Goal: Task Accomplishment & Management: Complete application form

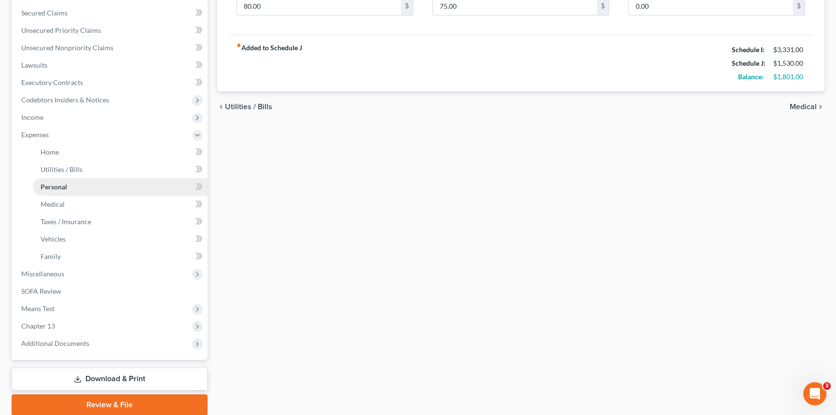
scroll to position [236, 0]
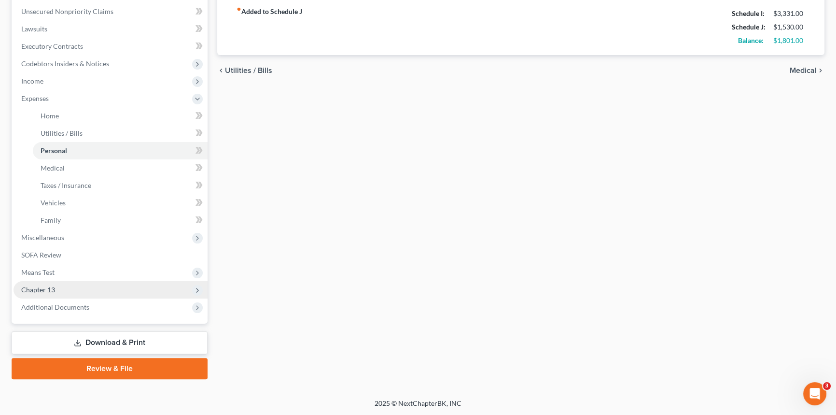
click at [89, 287] on span "Chapter 13" at bounding box center [111, 289] width 194 height 17
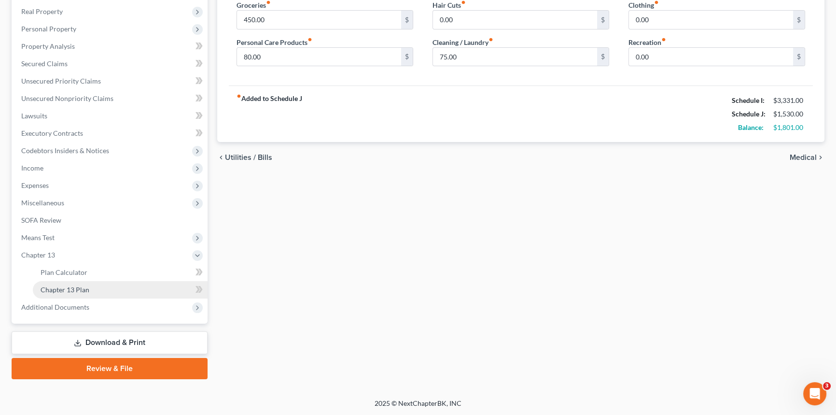
click at [88, 289] on span "Chapter 13 Plan" at bounding box center [65, 289] width 49 height 8
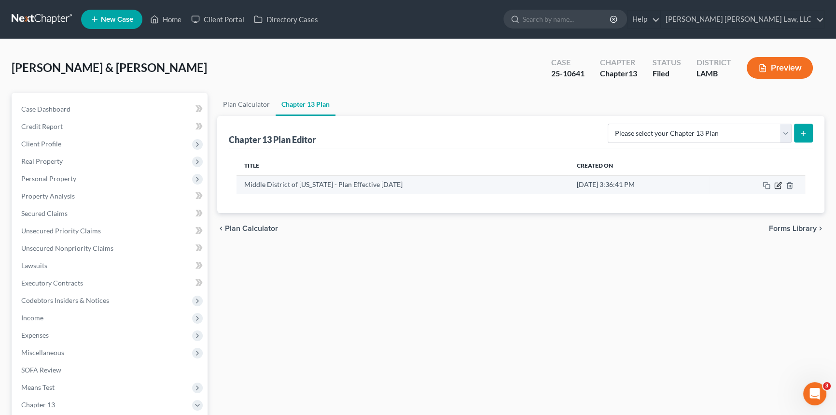
click at [777, 182] on icon "button" at bounding box center [778, 185] width 8 height 8
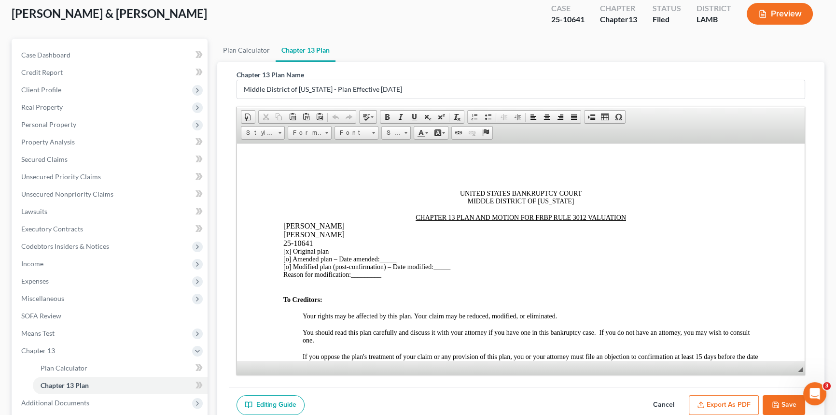
scroll to position [87, 0]
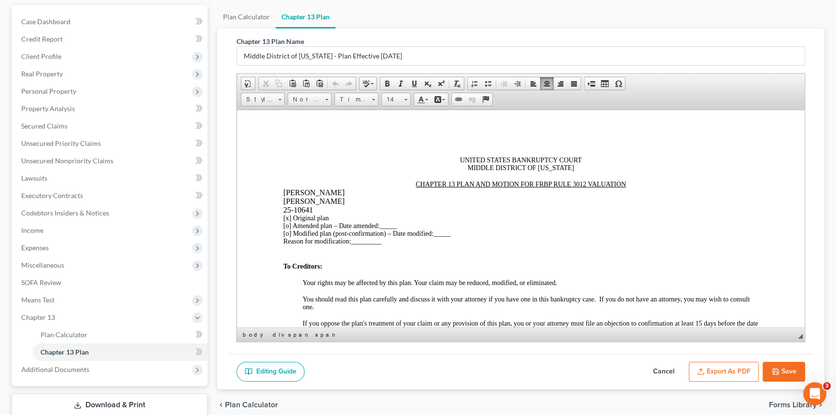
click at [288, 221] on span "[x]" at bounding box center [287, 217] width 8 height 7
click at [386, 226] on span "_____" at bounding box center [387, 225] width 17 height 7
click at [396, 228] on span "[DATE]" at bounding box center [390, 225] width 22 height 7
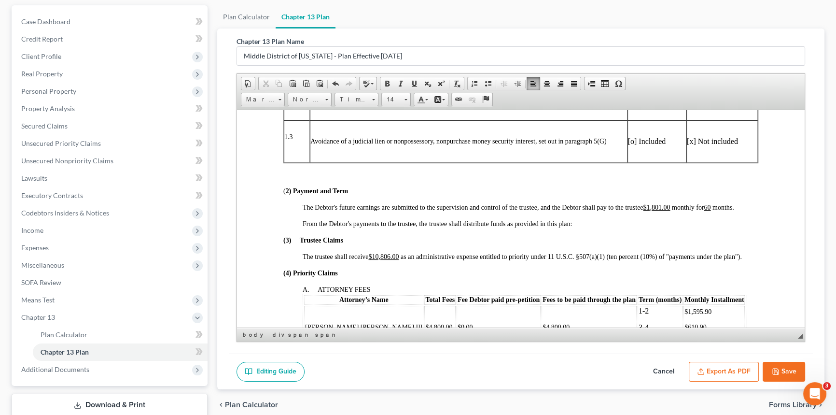
scroll to position [351, 0]
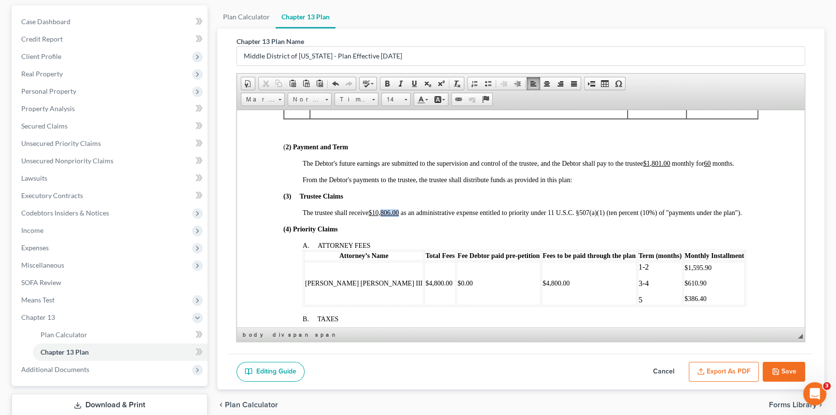
drag, startPoint x: 382, startPoint y: 227, endPoint x: 399, endPoint y: 227, distance: 17.4
click at [399, 216] on u "$10,806.00" at bounding box center [383, 211] width 30 height 7
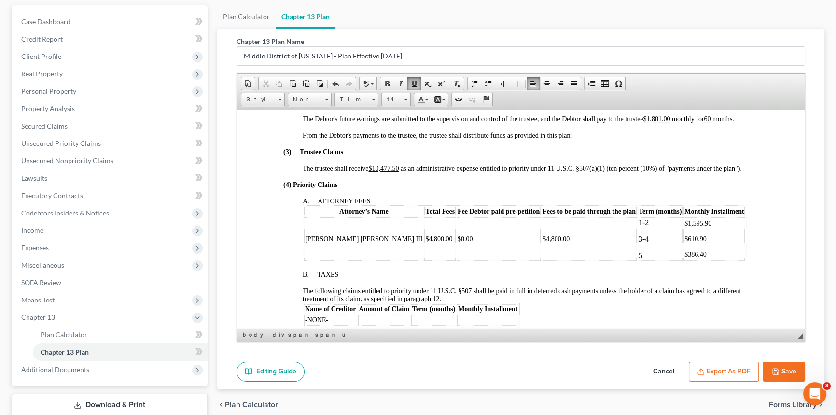
scroll to position [439, 0]
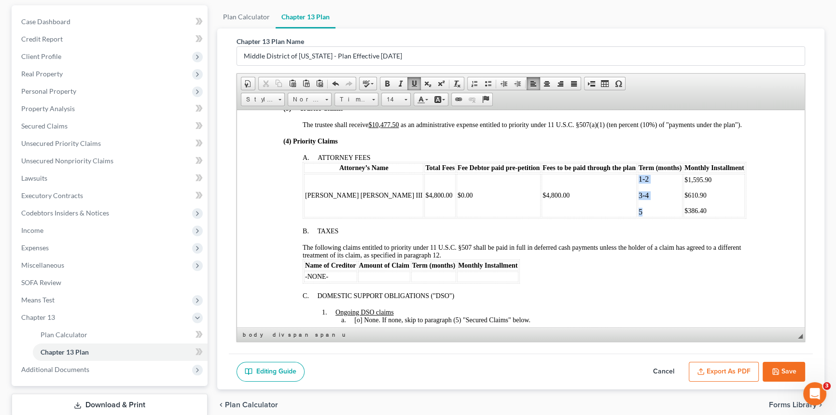
drag, startPoint x: 576, startPoint y: 229, endPoint x: 570, endPoint y: 198, distance: 31.3
click at [638, 198] on td "1-2 3-4 5" at bounding box center [660, 194] width 45 height 43
click at [374, 99] on link "Font" at bounding box center [356, 100] width 44 height 14
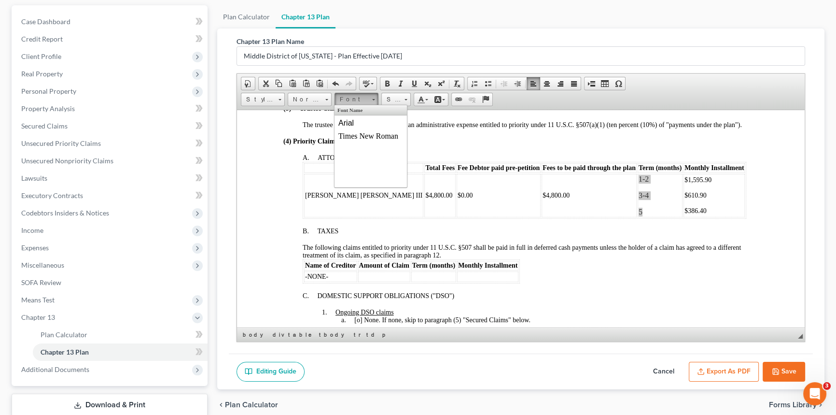
click at [410, 96] on span "Size Size" at bounding box center [397, 101] width 32 height 16
click at [406, 99] on span at bounding box center [405, 99] width 3 height 1
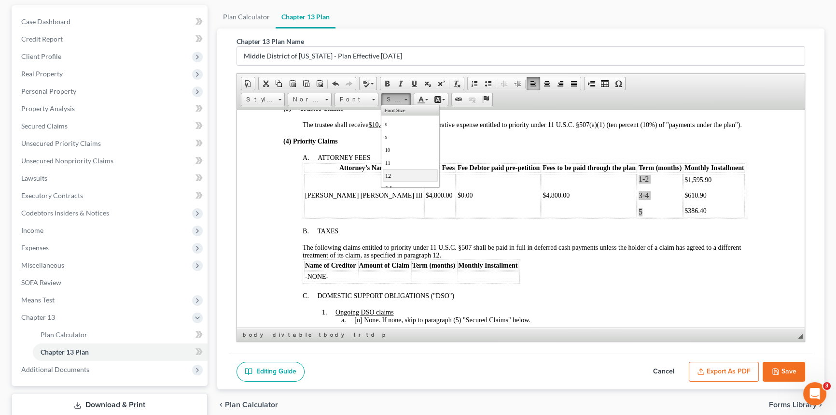
scroll to position [43, 0]
click at [390, 142] on link "14" at bounding box center [410, 144] width 55 height 13
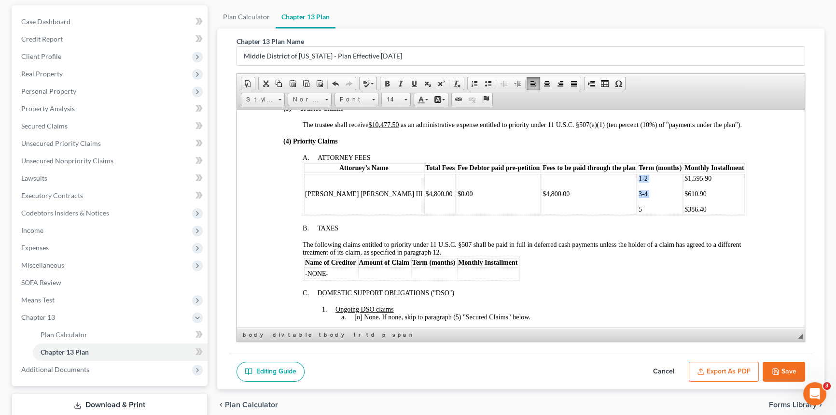
scroll to position [0, 0]
click at [457, 206] on td "$0.00" at bounding box center [499, 193] width 84 height 41
click at [638, 182] on p "1-2" at bounding box center [659, 178] width 43 height 8
click at [404, 99] on span at bounding box center [405, 99] width 3 height 1
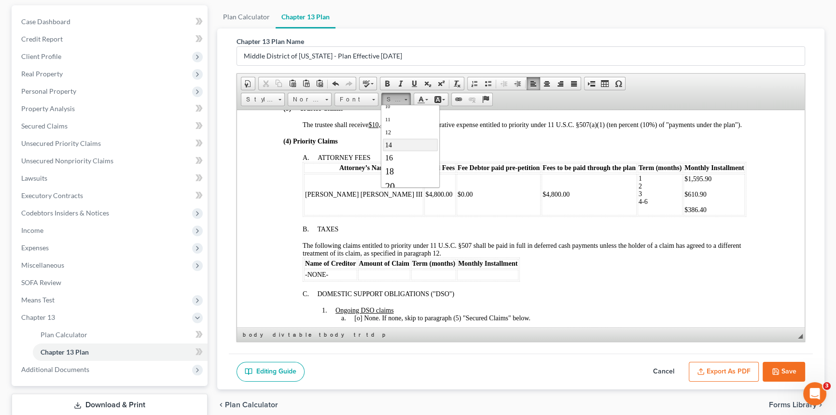
click at [395, 142] on link "14" at bounding box center [410, 144] width 55 height 13
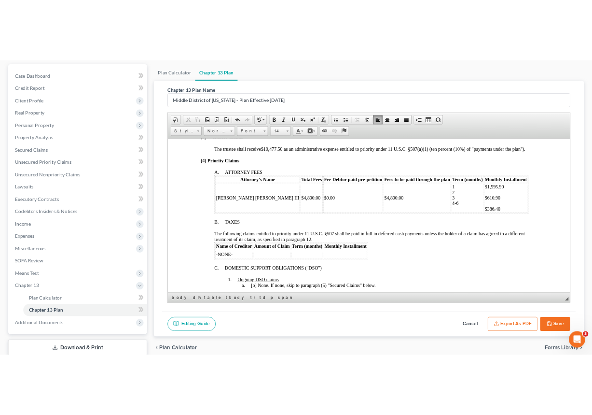
scroll to position [0, 0]
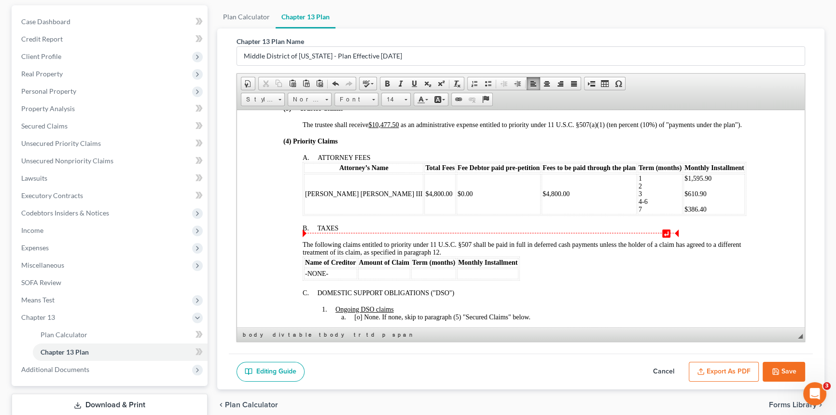
click at [683, 214] on td "$1,595.90 $610.90 $386.40" at bounding box center [713, 193] width 61 height 41
click at [683, 212] on td "$1,595.90 $610.90 ​ $386.40" at bounding box center [713, 193] width 61 height 41
click at [684, 203] on p "$1,595.90 ​ $610.90 $386.40" at bounding box center [713, 193] width 59 height 23
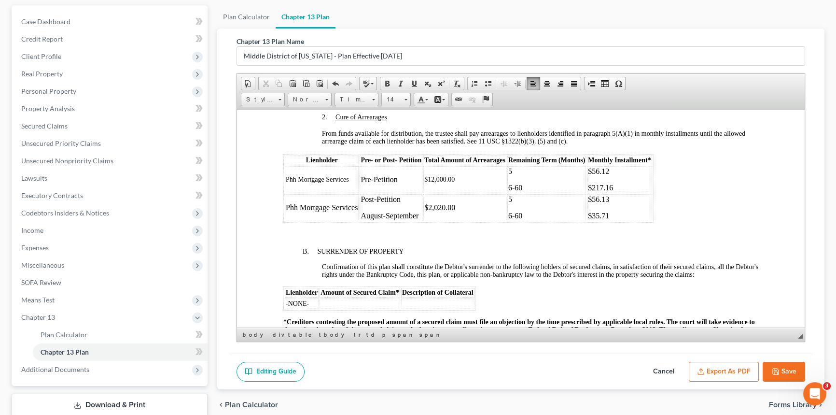
scroll to position [1096, 0]
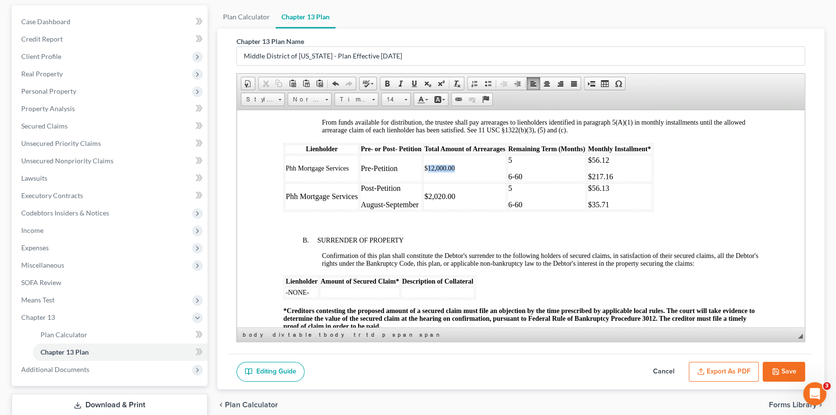
drag, startPoint x: 427, startPoint y: 201, endPoint x: 453, endPoint y: 201, distance: 26.5
click at [453, 171] on span "$12,000.00" at bounding box center [439, 167] width 30 height 7
drag, startPoint x: 404, startPoint y: 201, endPoint x: 361, endPoint y: 204, distance: 43.0
click at [361, 181] on td "Pre-Petition" at bounding box center [391, 167] width 63 height 27
click at [405, 99] on span at bounding box center [405, 99] width 3 height 1
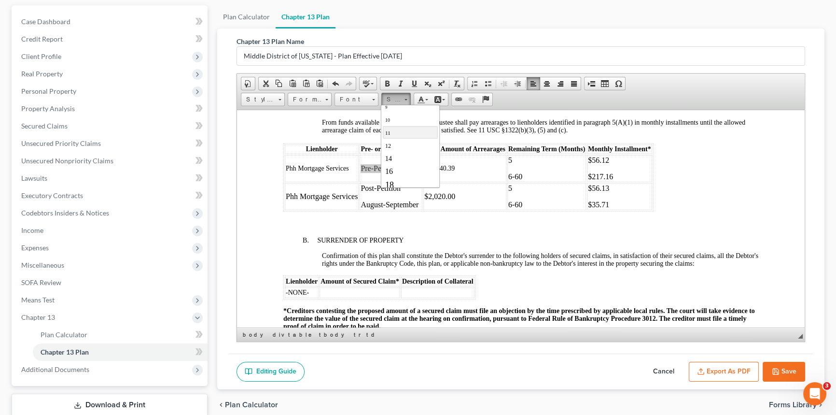
scroll to position [43, 0]
click at [394, 148] on link "14" at bounding box center [410, 144] width 55 height 13
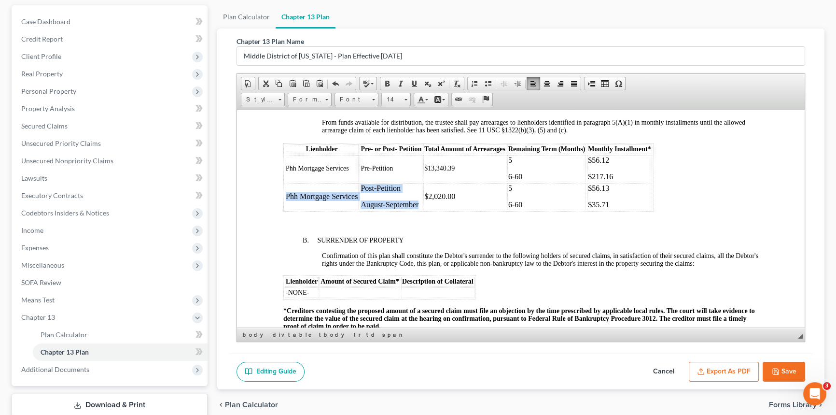
drag, startPoint x: 420, startPoint y: 240, endPoint x: 285, endPoint y: 225, distance: 136.4
click at [285, 209] on tr "Phh Mortgage Services Post-Petition August-September $2,020.00 5 6-60 $56.13 $3…" at bounding box center [468, 195] width 367 height 27
click at [405, 99] on span at bounding box center [405, 98] width 2 height 9
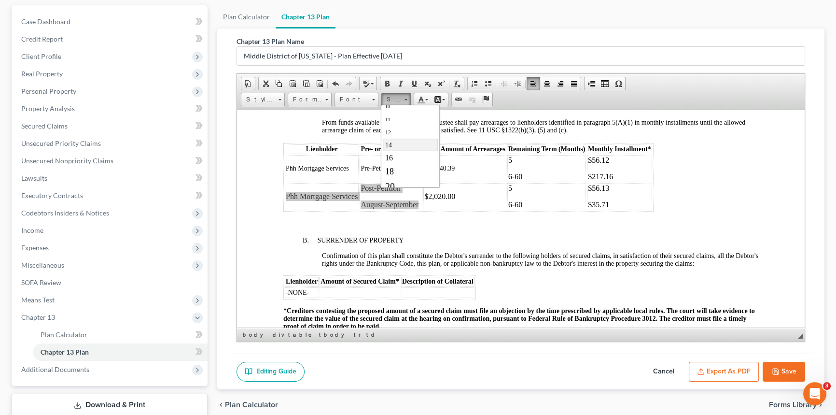
scroll to position [43, 0]
click at [392, 146] on link "14" at bounding box center [410, 144] width 55 height 13
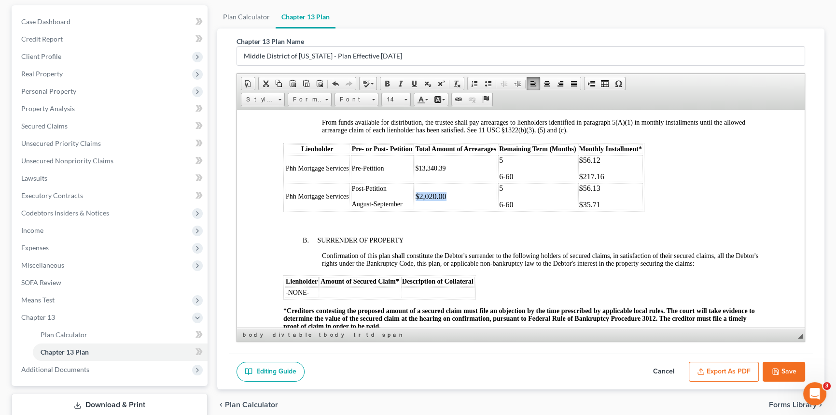
drag, startPoint x: 451, startPoint y: 229, endPoint x: 416, endPoint y: 231, distance: 35.8
click at [416, 209] on td "$2,020.00" at bounding box center [456, 195] width 83 height 27
click at [406, 100] on link "Size" at bounding box center [395, 100] width 29 height 14
click at [399, 140] on link "14" at bounding box center [410, 144] width 55 height 13
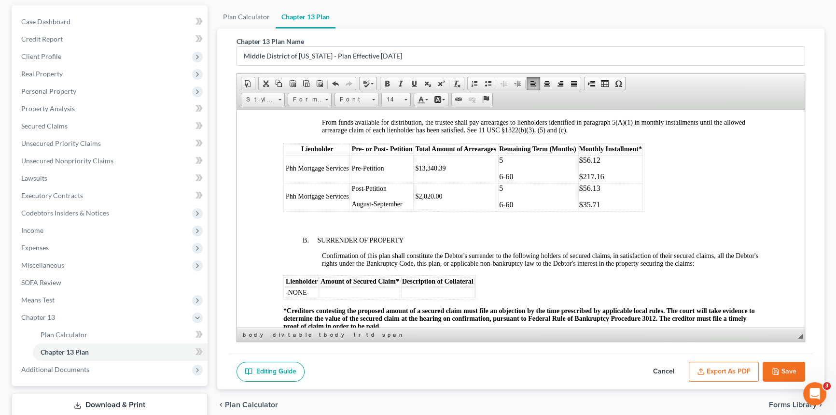
scroll to position [0, 0]
drag, startPoint x: 602, startPoint y: 239, endPoint x: 498, endPoint y: 223, distance: 105.4
click at [498, 209] on tr "Phh Mortgage Services Post-Petition August-September $2,020.00 5 6-60 $56.13 $3…" at bounding box center [464, 195] width 358 height 27
click at [404, 99] on span at bounding box center [405, 99] width 3 height 1
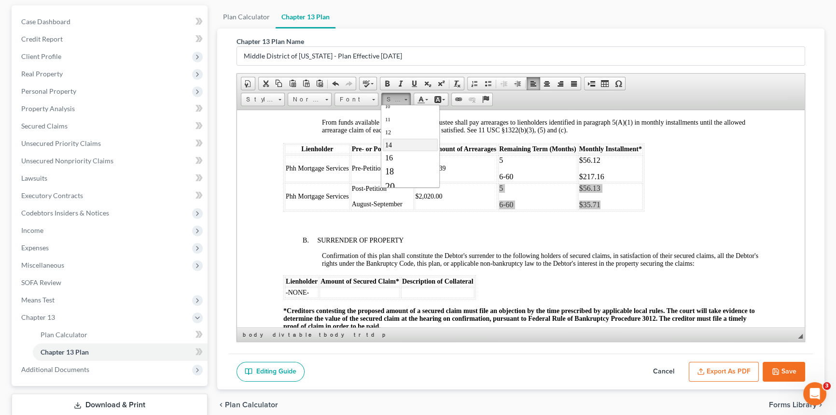
click at [394, 142] on link "14" at bounding box center [410, 144] width 55 height 13
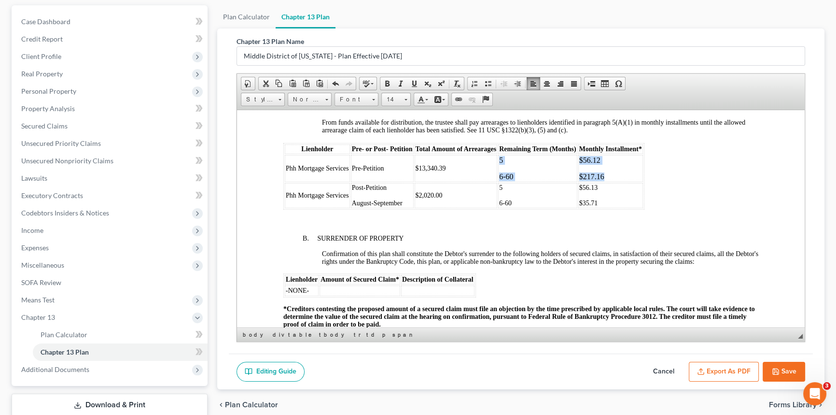
drag, startPoint x: 603, startPoint y: 209, endPoint x: 497, endPoint y: 193, distance: 107.4
click at [497, 181] on tr "Phh Mortgage Services Pre-Petition $13,340.39 5 6-60 $56.12 $217.16" at bounding box center [464, 167] width 358 height 27
click at [405, 99] on span at bounding box center [405, 99] width 3 height 1
click at [402, 144] on link "14" at bounding box center [410, 144] width 55 height 13
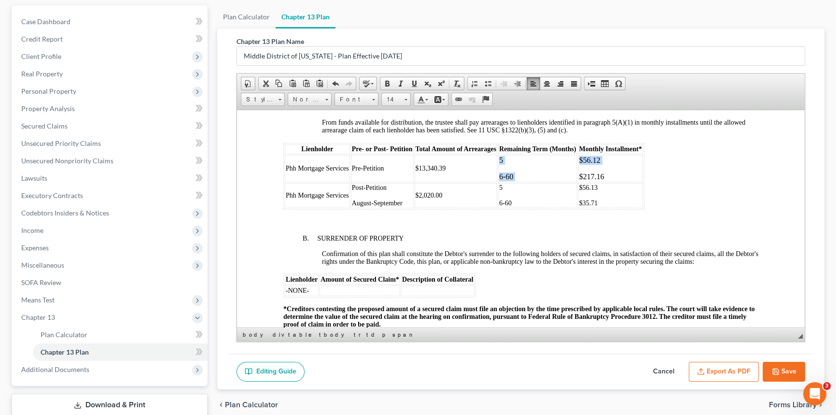
scroll to position [0, 0]
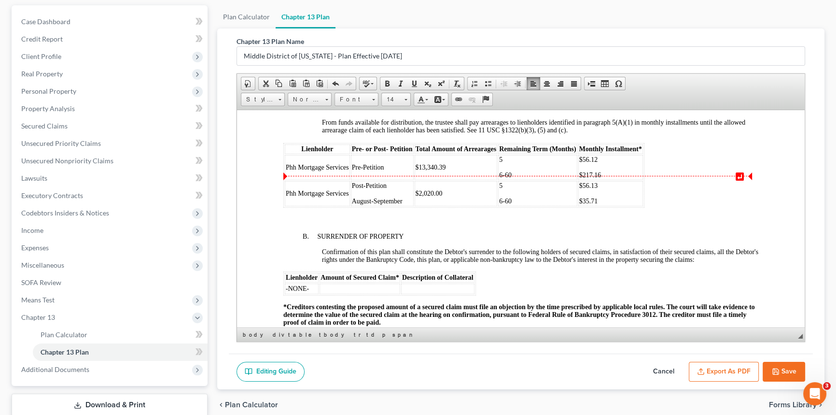
click at [700, 205] on div "(5) Secured Claims A. PRINCIPAL RESIDENCE 1. Current Payments Except as otherwi…" at bounding box center [520, 95] width 475 height 260
click at [696, 208] on div "(5) Secured Claims A. PRINCIPAL RESIDENCE 1. Current Payments Except as otherwi…" at bounding box center [520, 95] width 475 height 260
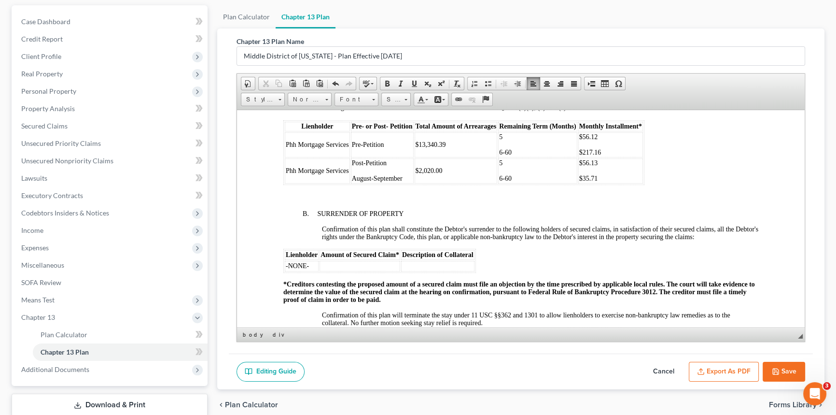
scroll to position [1184, 0]
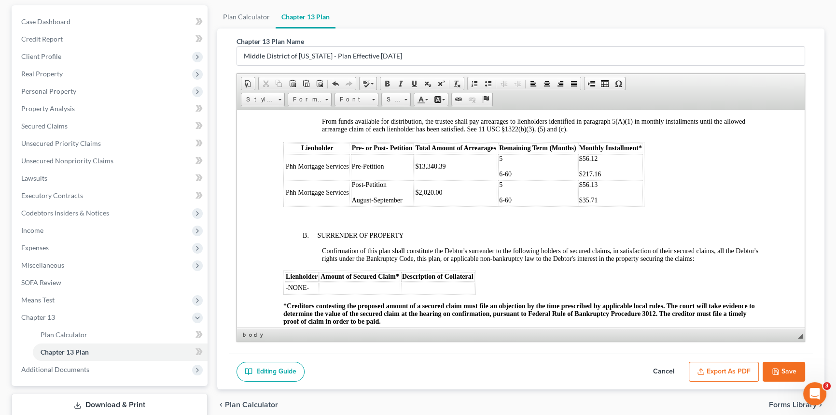
scroll to position [1096, 0]
drag, startPoint x: 442, startPoint y: 227, endPoint x: 419, endPoint y: 226, distance: 23.2
click at [419, 206] on td "$2,020.00" at bounding box center [456, 192] width 83 height 25
click at [499, 178] on span "6-60" at bounding box center [505, 174] width 13 height 7
click at [579, 178] on span "$217.16" at bounding box center [590, 174] width 22 height 7
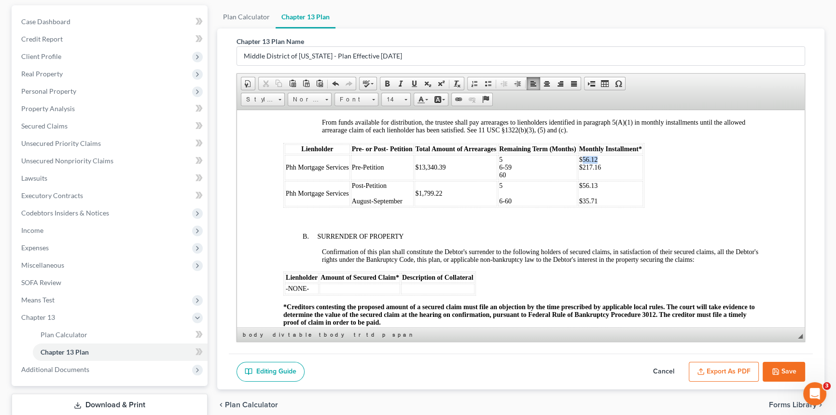
drag, startPoint x: 583, startPoint y: 192, endPoint x: 596, endPoint y: 192, distance: 13.5
click at [596, 170] on span "$56.12 $217.16 ​" at bounding box center [590, 162] width 22 height 15
drag, startPoint x: 582, startPoint y: 198, endPoint x: 599, endPoint y: 201, distance: 17.1
click at [599, 170] on span "$94.33 $217.16 ​" at bounding box center [590, 162] width 22 height 15
drag, startPoint x: 500, startPoint y: 192, endPoint x: 511, endPoint y: 188, distance: 11.5
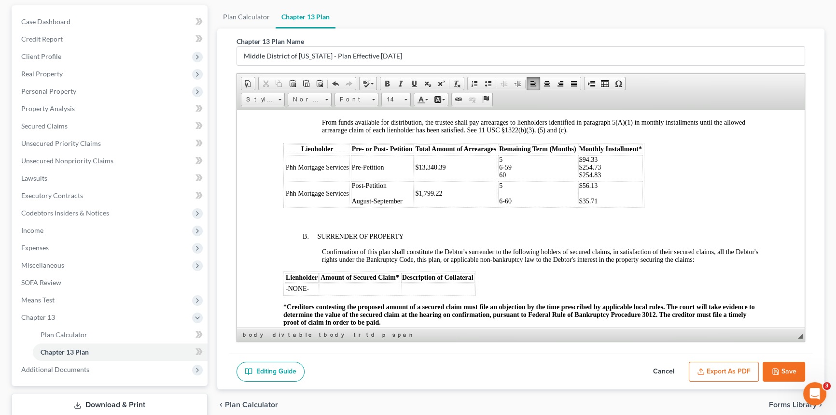
click at [501, 178] on span "5 6-59 60" at bounding box center [505, 166] width 13 height 23
click at [499, 204] on span "6-60" at bounding box center [505, 200] width 13 height 7
click at [578, 206] on td "$56.13 $35.71" at bounding box center [610, 192] width 65 height 25
drag, startPoint x: 597, startPoint y: 217, endPoint x: 582, endPoint y: 218, distance: 14.5
click at [582, 205] on p "$56.13 $35.71 ​" at bounding box center [610, 192] width 63 height 23
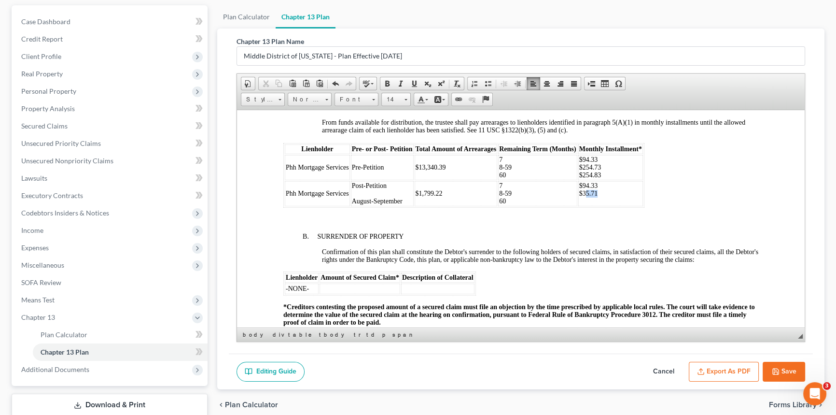
drag, startPoint x: 585, startPoint y: 226, endPoint x: 595, endPoint y: 226, distance: 9.7
click at [595, 196] on span "$94.33 $35.71 ​" at bounding box center [588, 188] width 19 height 15
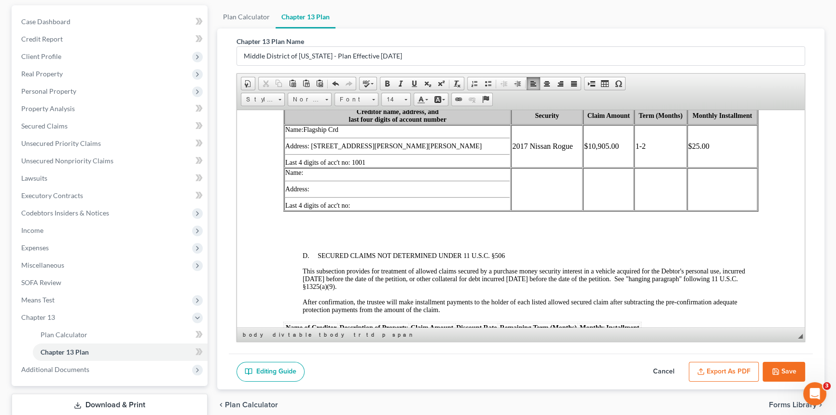
scroll to position [1404, 0]
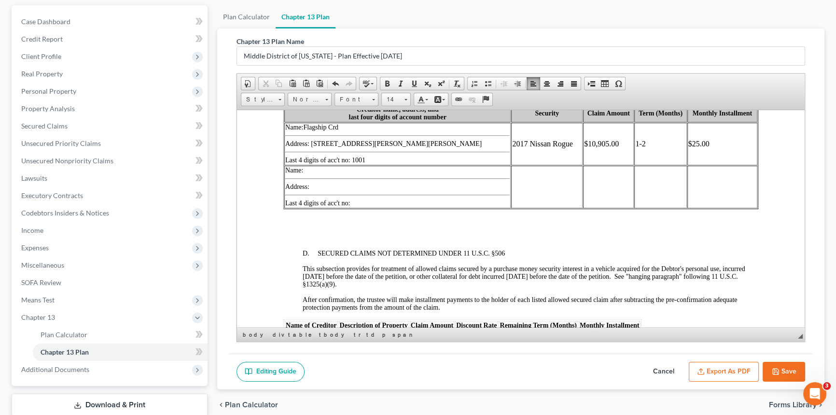
click at [634, 165] on td "1-2" at bounding box center [660, 143] width 52 height 42
drag, startPoint x: 690, startPoint y: 182, endPoint x: 707, endPoint y: 177, distance: 17.1
click at [691, 165] on td "$25.00" at bounding box center [722, 143] width 70 height 42
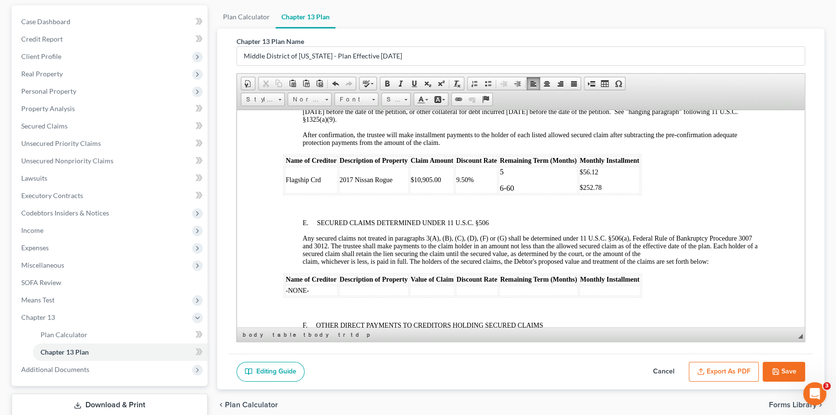
scroll to position [1623, 0]
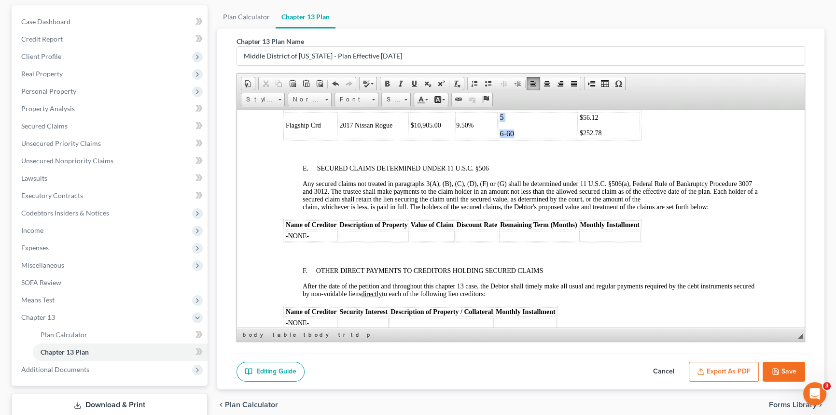
drag, startPoint x: 516, startPoint y: 173, endPoint x: 495, endPoint y: 152, distance: 29.7
click at [495, 139] on tr "Flagship Crd 2017 Nissan Rogue $10,905.00 9.50% 5 6-60 $56.12 $252.78" at bounding box center [462, 124] width 355 height 27
click at [405, 99] on span at bounding box center [405, 99] width 3 height 1
click at [396, 146] on link "14" at bounding box center [410, 144] width 55 height 13
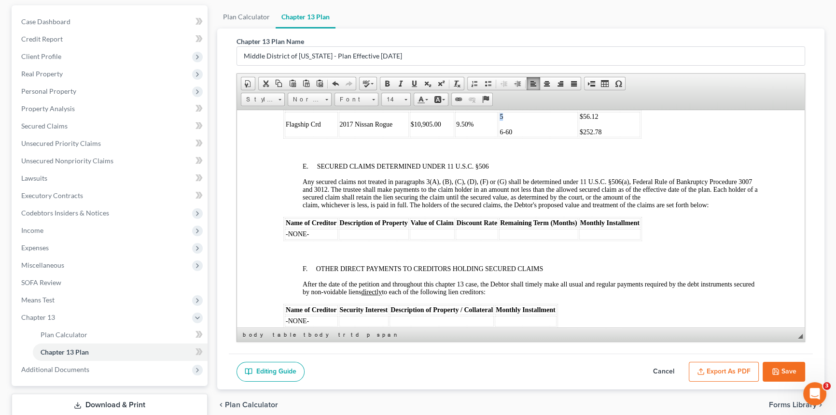
scroll to position [0, 0]
click at [500, 135] on span "6-60" at bounding box center [506, 131] width 13 height 7
drag, startPoint x: 578, startPoint y: 169, endPoint x: 584, endPoint y: 169, distance: 6.8
click at [579, 137] on td "$56.12 $252.78" at bounding box center [609, 123] width 61 height 25
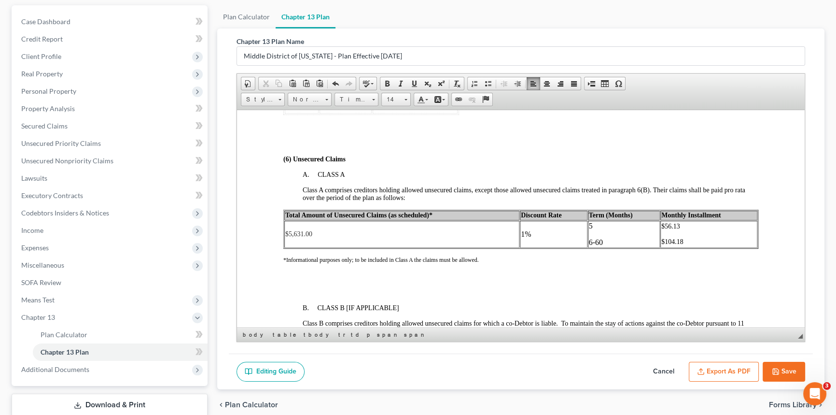
scroll to position [1974, 0]
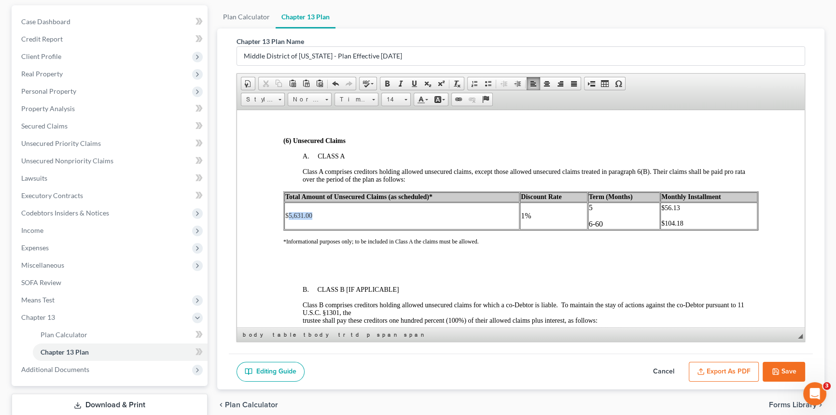
drag, startPoint x: 313, startPoint y: 261, endPoint x: 290, endPoint y: 262, distance: 23.7
click at [290, 229] on td "$5,631.00" at bounding box center [401, 215] width 235 height 27
click at [589, 228] on p "6-60" at bounding box center [624, 223] width 70 height 9
drag, startPoint x: 601, startPoint y: 268, endPoint x: 517, endPoint y: 260, distance: 84.4
click at [517, 227] on tr "$7,143.16 1% 5 ​ 6-60 $56.13 $104.18" at bounding box center [520, 214] width 473 height 25
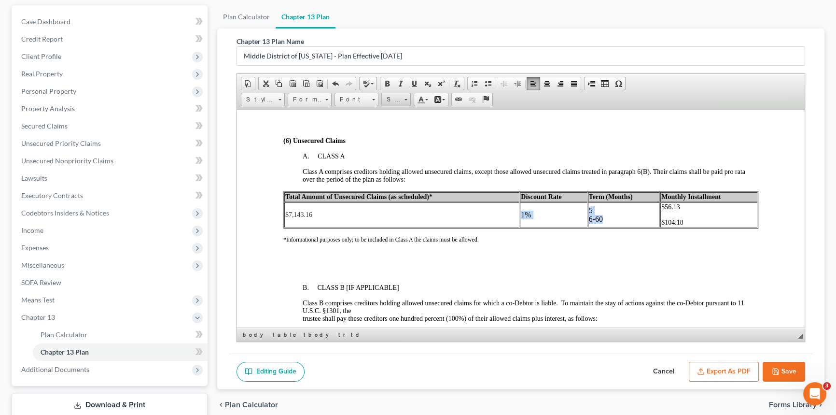
click at [404, 99] on span at bounding box center [405, 98] width 2 height 9
click at [391, 147] on span "14" at bounding box center [388, 144] width 7 height 7
click at [661, 225] on span "$104.18" at bounding box center [672, 221] width 22 height 7
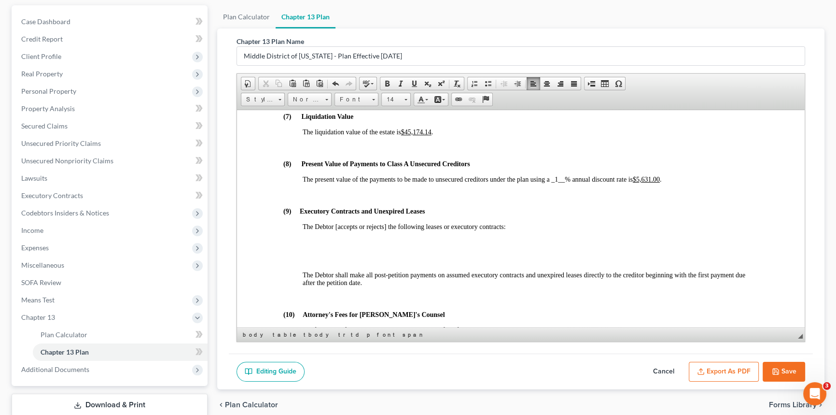
scroll to position [2325, 0]
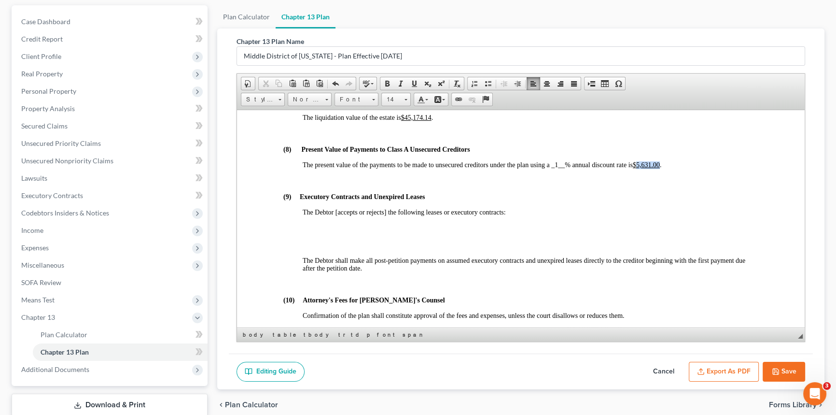
drag, startPoint x: 639, startPoint y: 215, endPoint x: 663, endPoint y: 216, distance: 23.7
click at [661, 168] on span "The present value of the payments to be made to unsecured creditors under the p…" at bounding box center [482, 164] width 359 height 7
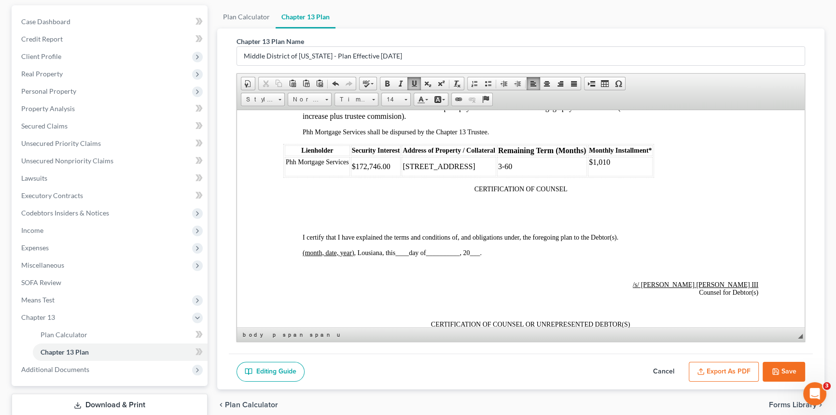
scroll to position [2676, 0]
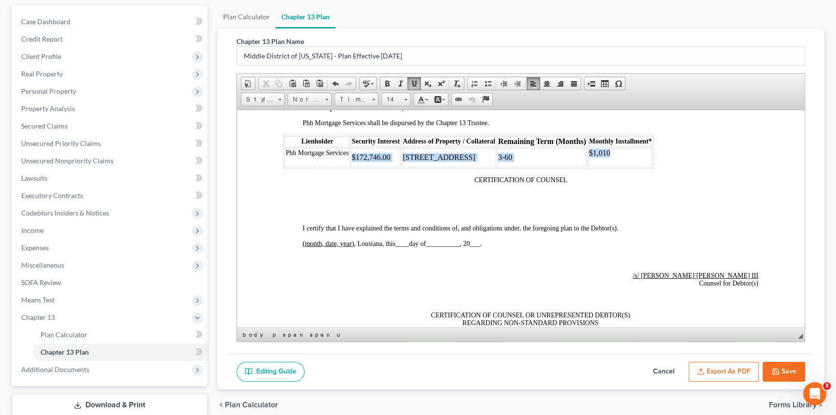
drag, startPoint x: 614, startPoint y: 211, endPoint x: 354, endPoint y: 202, distance: 260.3
click at [354, 167] on tr "Phh Mortgage Services $172,746.00 [STREET_ADDRESS] 3-60 $1,010" at bounding box center [469, 156] width 368 height 19
click at [408, 97] on link "Size" at bounding box center [395, 100] width 29 height 14
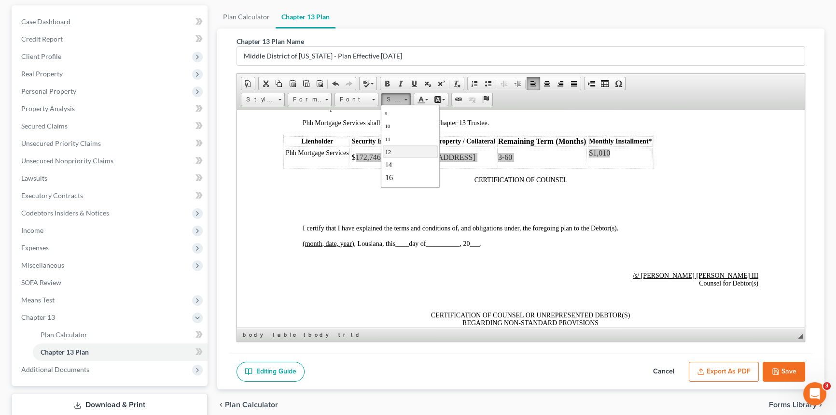
scroll to position [43, 0]
click at [397, 149] on link "14" at bounding box center [410, 144] width 55 height 13
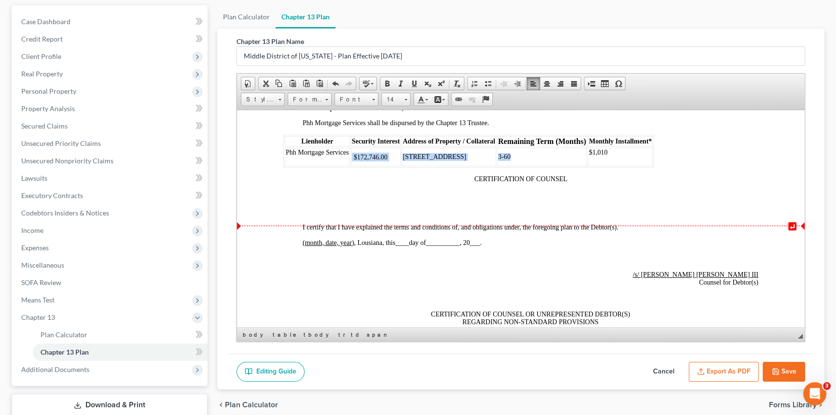
click at [354, 166] on td "$172,746.00" at bounding box center [376, 156] width 50 height 18
click at [500, 160] on span "3-60" at bounding box center [504, 156] width 13 height 7
click at [510, 166] on td "3-60" at bounding box center [542, 156] width 90 height 18
click at [499, 160] on span "3-60" at bounding box center [504, 156] width 13 height 7
click at [527, 166] on td "3-60" at bounding box center [542, 156] width 90 height 18
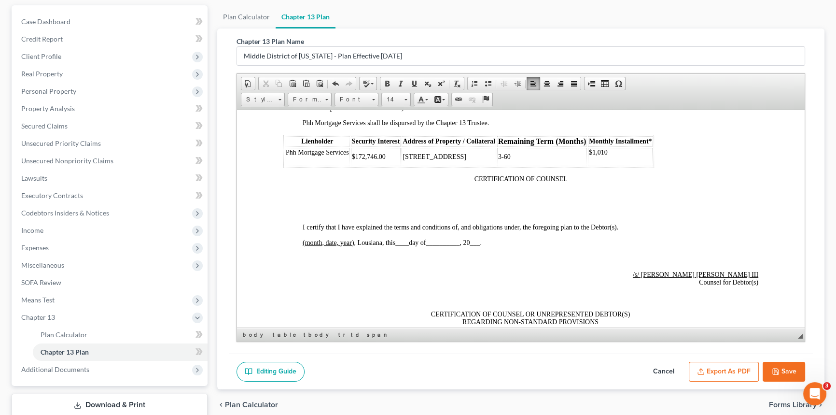
click at [590, 155] on span "$1,010" at bounding box center [598, 151] width 19 height 7
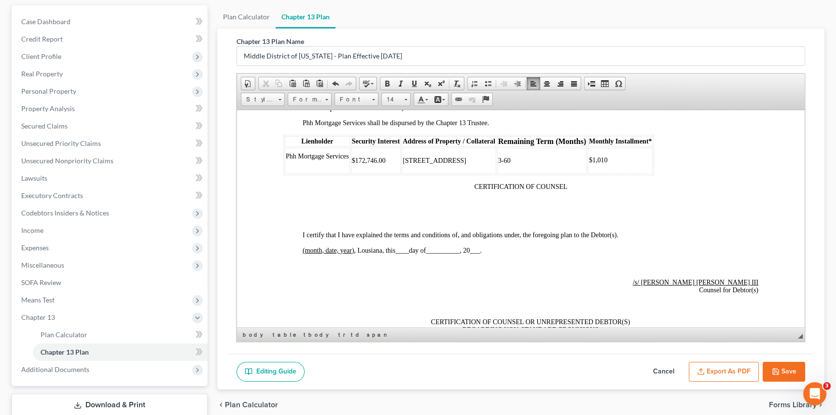
click at [353, 164] on span "$172,746.00" at bounding box center [369, 159] width 34 height 7
click at [405, 164] on span "[STREET_ADDRESS]" at bounding box center [434, 159] width 63 height 7
click at [500, 164] on span "3-60" at bounding box center [504, 159] width 13 height 7
click at [589, 173] on td "$1,010" at bounding box center [620, 160] width 65 height 26
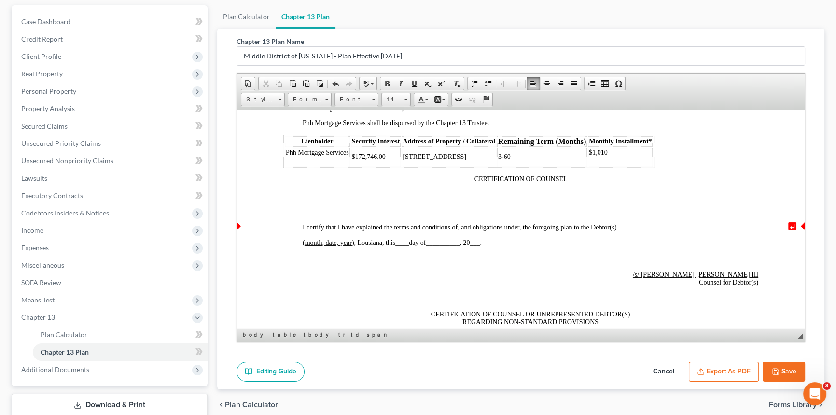
click at [531, 166] on td "3-60" at bounding box center [542, 156] width 90 height 18
click at [525, 166] on td "3-60" at bounding box center [542, 156] width 90 height 18
click at [589, 155] on span "$1,010" at bounding box center [598, 151] width 19 height 7
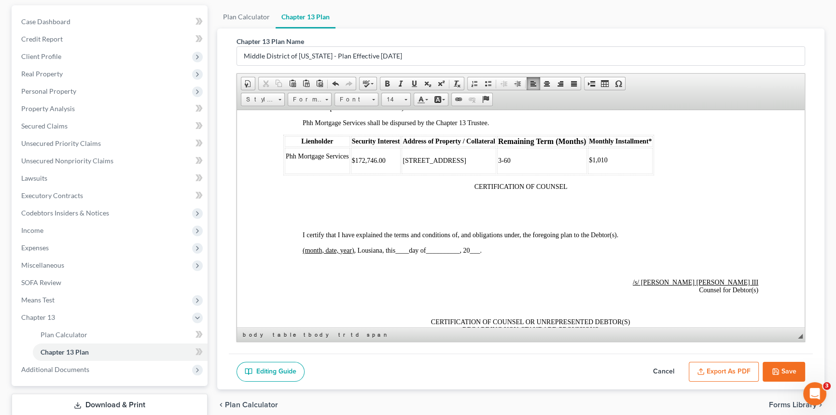
click at [288, 159] on span "Phh Mortgage Services" at bounding box center [317, 155] width 63 height 7
click at [616, 173] on td "$1,010" at bounding box center [620, 160] width 65 height 26
click at [502, 173] on td "3-60" at bounding box center [542, 160] width 90 height 26
click at [493, 173] on td "[STREET_ADDRESS]" at bounding box center [449, 160] width 95 height 26
click at [500, 173] on td "3-60" at bounding box center [542, 160] width 90 height 26
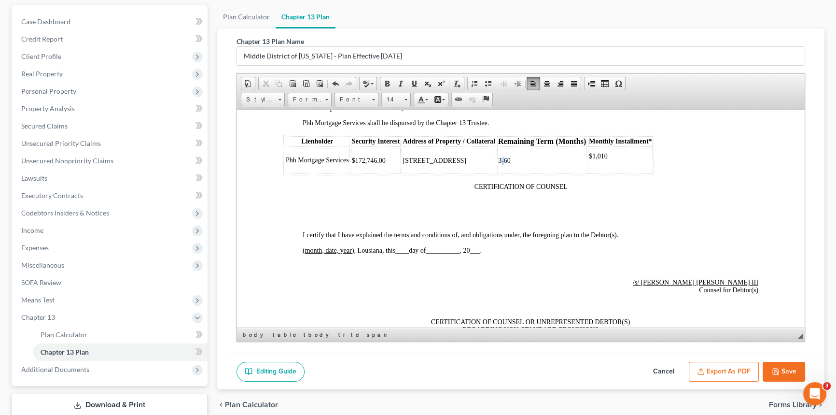
click at [500, 173] on td "3-60" at bounding box center [542, 160] width 90 height 26
click at [517, 173] on td "3-60" at bounding box center [542, 160] width 90 height 26
click at [508, 173] on td "3-60" at bounding box center [542, 160] width 90 height 26
click at [506, 173] on td "3-60" at bounding box center [542, 160] width 90 height 26
click at [504, 173] on td "3-60" at bounding box center [542, 160] width 90 height 26
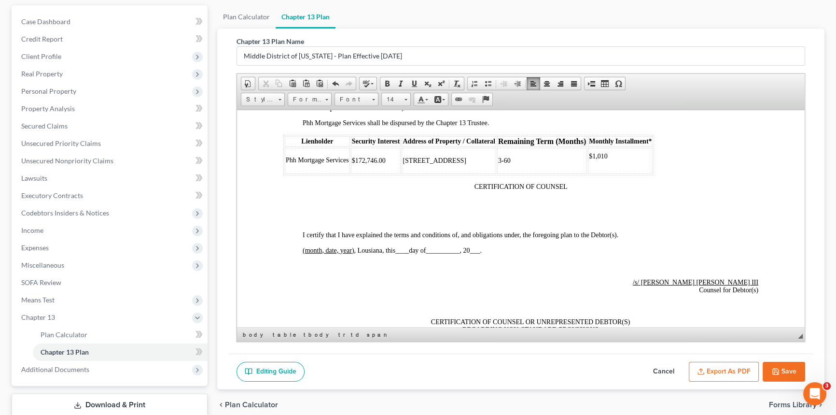
click at [500, 173] on td "3-60" at bounding box center [542, 160] width 90 height 26
click at [589, 159] on span "$1,010" at bounding box center [598, 155] width 19 height 7
drag, startPoint x: 604, startPoint y: 217, endPoint x: 599, endPoint y: 217, distance: 4.9
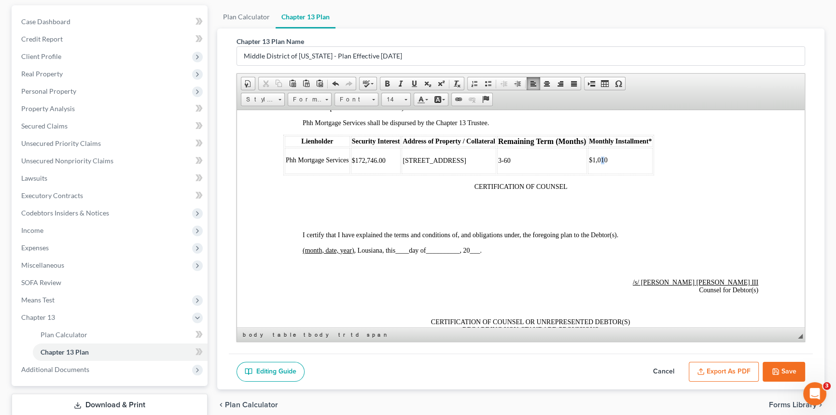
click at [599, 163] on span "​ $1,010" at bounding box center [598, 159] width 19 height 7
drag, startPoint x: 607, startPoint y: 217, endPoint x: 592, endPoint y: 217, distance: 14.5
click at [592, 173] on td "​ $1,010" at bounding box center [620, 160] width 65 height 26
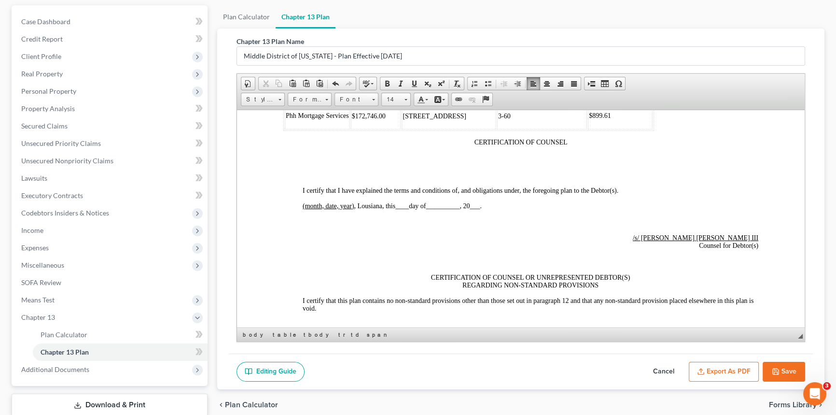
scroll to position [2852, 0]
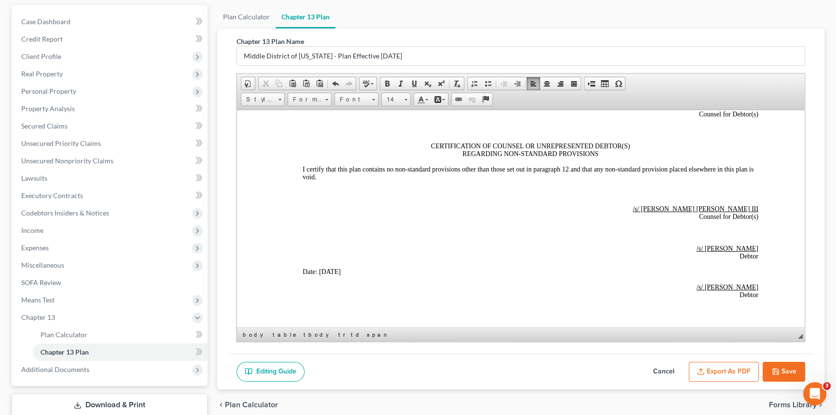
click at [400, 78] on span "____" at bounding box center [402, 73] width 14 height 7
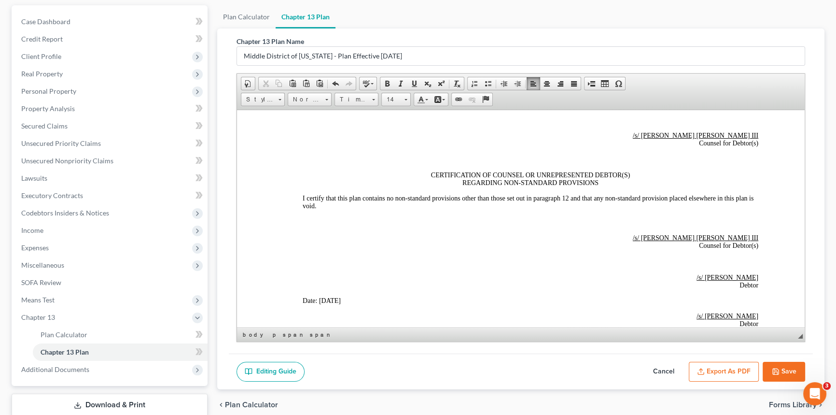
scroll to position [2808, 0]
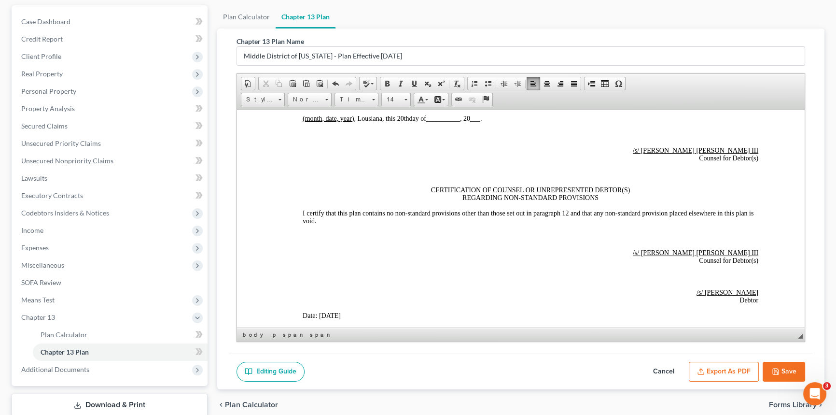
click at [443, 122] on span "__________" at bounding box center [443, 117] width 34 height 7
click at [466, 122] on span "___" at bounding box center [463, 117] width 10 height 7
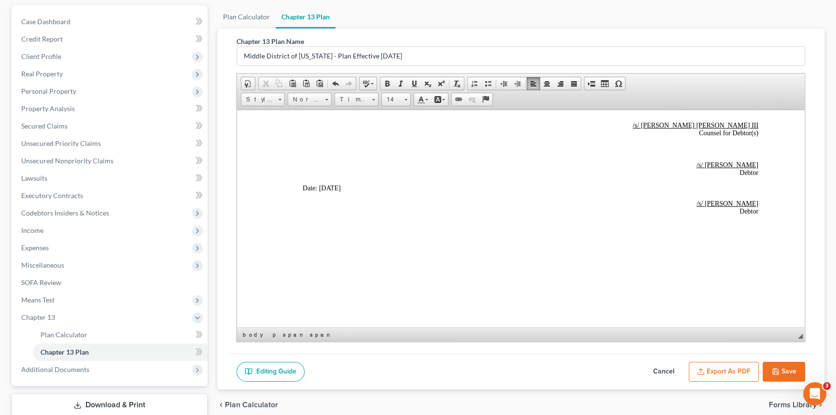
scroll to position [3002, 0]
drag, startPoint x: 324, startPoint y: 183, endPoint x: 319, endPoint y: 184, distance: 5.3
click at [319, 184] on span "Date: [DATE]" at bounding box center [322, 187] width 38 height 7
drag, startPoint x: 327, startPoint y: 186, endPoint x: 333, endPoint y: 186, distance: 5.3
click at [333, 186] on span "Date: [DATE]" at bounding box center [322, 187] width 38 height 7
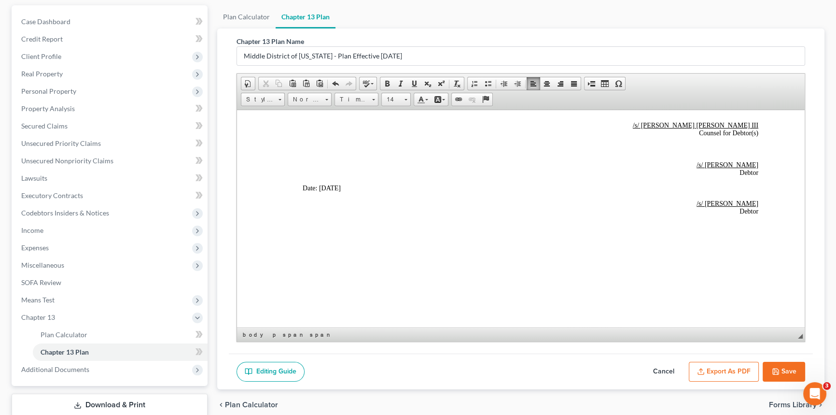
click at [789, 365] on button "Save" at bounding box center [784, 371] width 42 height 20
